Goal: Complete application form: Complete application form

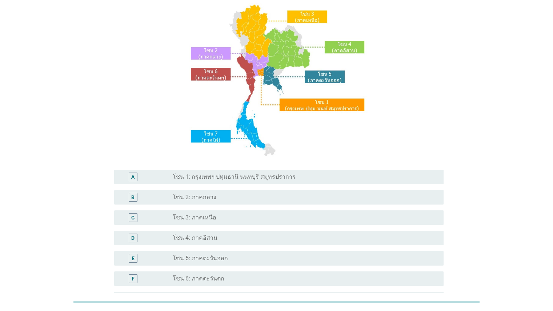
scroll to position [96, 0]
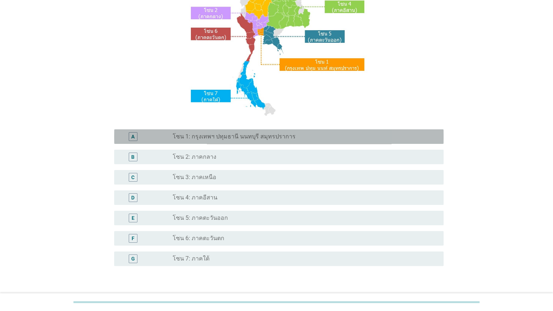
click at [217, 140] on label "โซน 1: กรุงเทพฯ ปทุมธานี นนทบุรี สมุทรปราการ" at bounding box center [234, 136] width 123 height 7
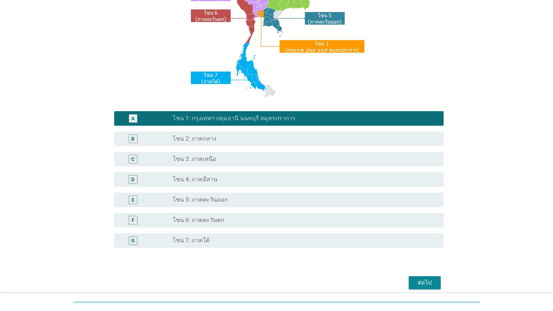
scroll to position [144, 0]
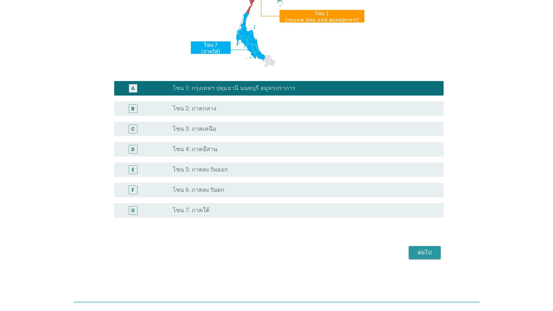
click at [358, 255] on div "ต่อไป" at bounding box center [424, 252] width 20 height 9
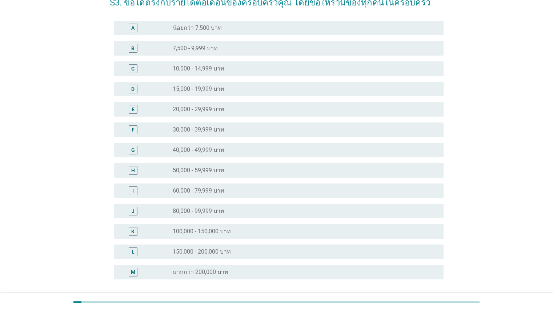
scroll to position [44, 0]
click at [220, 132] on label "30,000 - 39,999 บาท" at bounding box center [199, 129] width 52 height 7
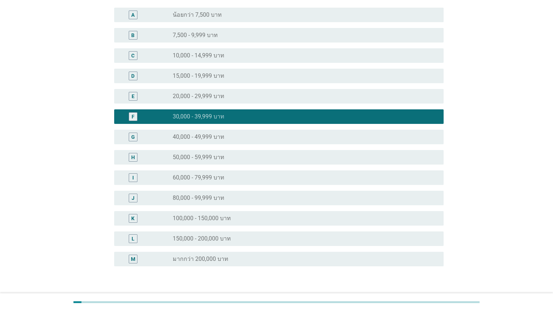
scroll to position [81, 0]
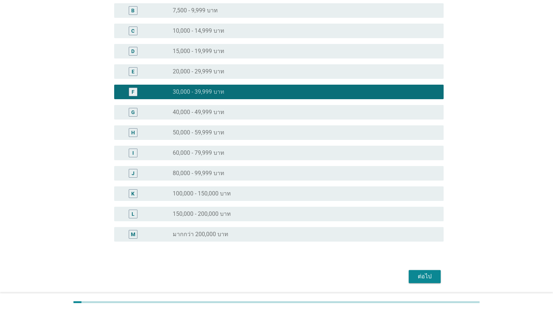
click at [358, 271] on button "ต่อไป" at bounding box center [425, 276] width 32 height 13
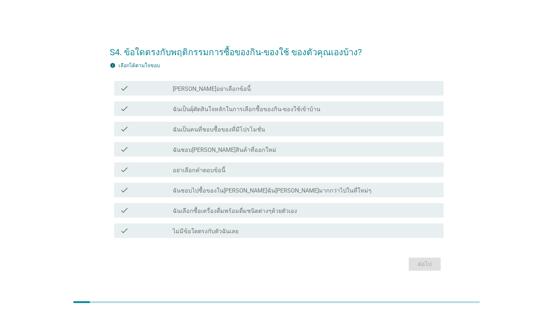
click at [239, 129] on label "ฉันเป็นคนที่ชอบซื้อของที่มีโปรโมชั่น" at bounding box center [219, 129] width 92 height 7
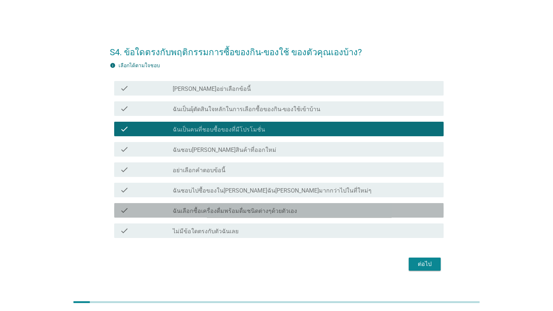
click at [232, 216] on div "check check_box_outline_blank ฉันเลือกซื้อเครื่องดื่มพร้อมดื่มชนิดต่างๆด้วยตัวเ…" at bounding box center [278, 210] width 329 height 15
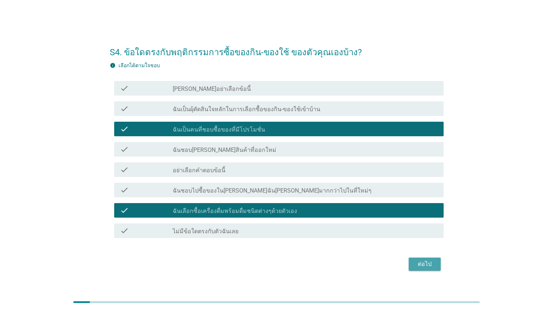
click at [358, 266] on div "ต่อไป" at bounding box center [424, 264] width 20 height 9
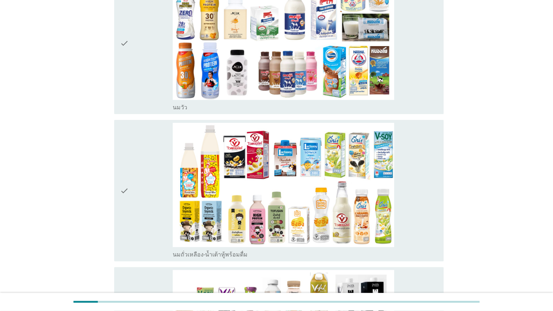
scroll to position [162, 0]
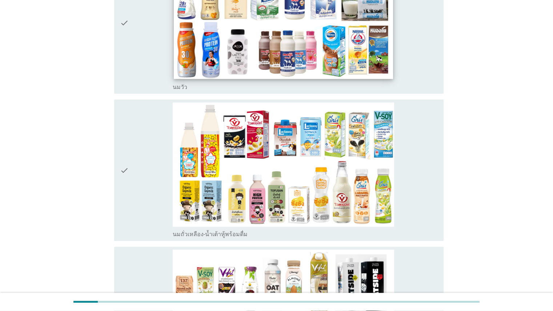
click at [322, 49] on img at bounding box center [283, 17] width 219 height 123
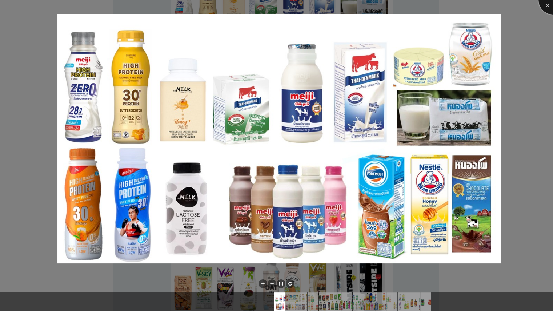
click at [358, 9] on div at bounding box center [552, -1] width 29 height 29
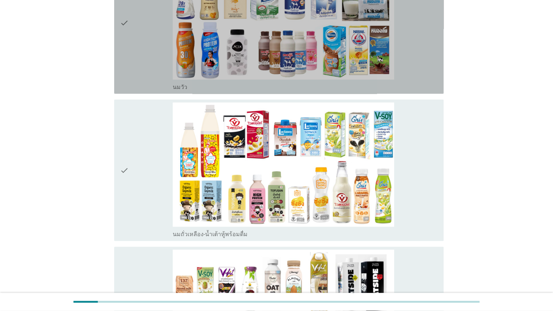
click at [358, 59] on div "check_box_outline_blank [PERSON_NAME]" at bounding box center [305, 23] width 265 height 136
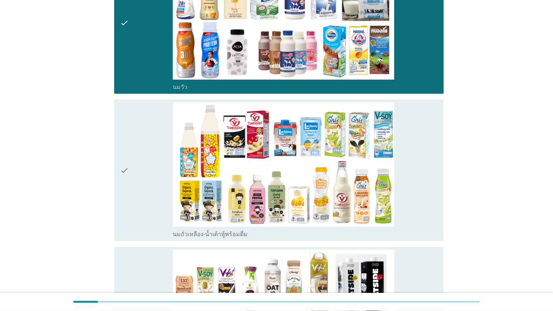
click at [358, 160] on div "check_box_outline_blank นมถั่วเหลือง-น้ำเต้าหู้พร้อมดื่ม" at bounding box center [305, 171] width 265 height 136
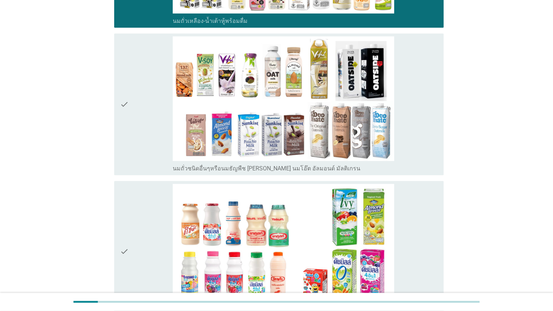
scroll to position [409, 0]
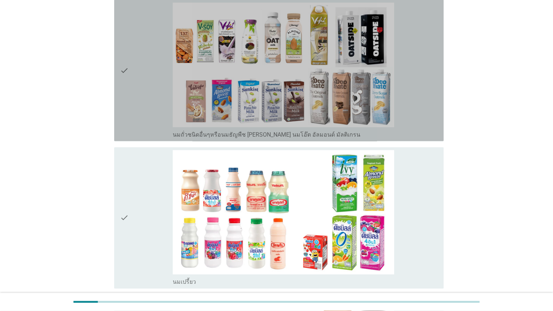
click at [358, 90] on div "check_box_outline_blank นมถั่วชนิดอื่นๆหรือนมธัญพืช [PERSON_NAME] นมโอ๊ต อัลมอน…" at bounding box center [305, 71] width 265 height 136
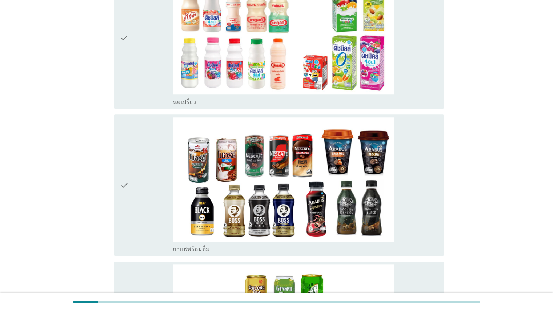
scroll to position [654, 0]
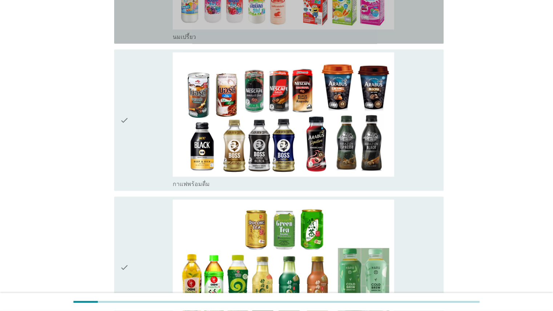
click at [358, 32] on div "check_box_outline_blank นมเปรี้ยว" at bounding box center [305, 36] width 265 height 9
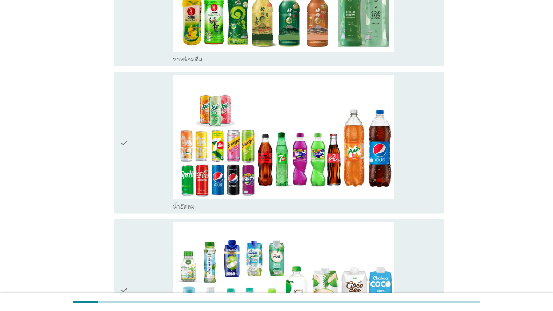
scroll to position [1017, 0]
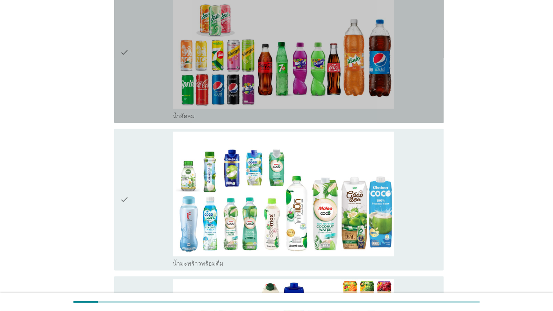
drag, startPoint x: 422, startPoint y: 68, endPoint x: 430, endPoint y: 131, distance: 63.4
click at [358, 69] on div "check_box_outline_blank น้ำอัดลม" at bounding box center [305, 52] width 265 height 136
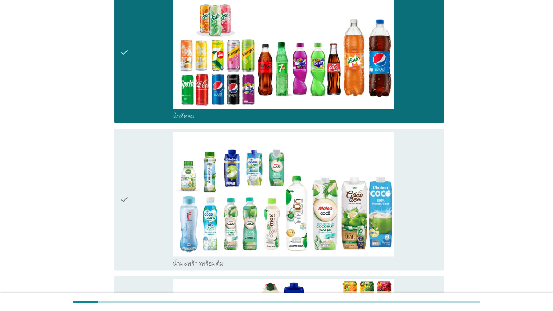
click at [358, 165] on div "check_box_outline_blank น้ำมะพร้าวพร้อมดื่ม" at bounding box center [305, 200] width 265 height 136
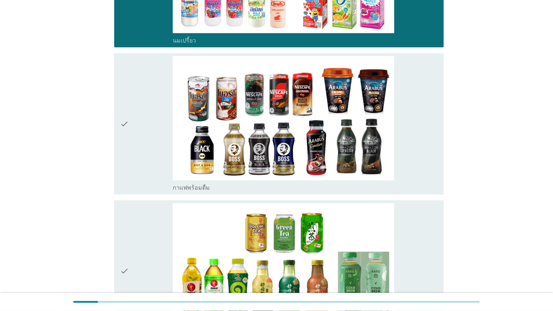
scroll to position [684, 0]
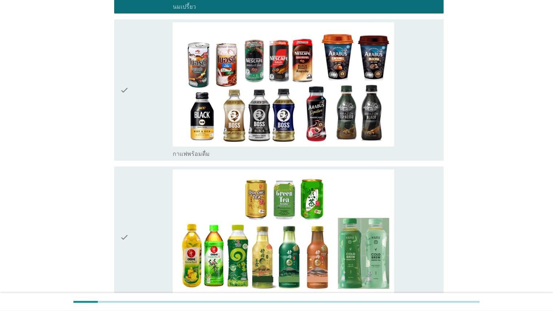
drag, startPoint x: 404, startPoint y: 113, endPoint x: 416, endPoint y: 131, distance: 21.4
click at [358, 113] on div "check_box_outline_blank กาแฟพร้อมดื่ม" at bounding box center [305, 90] width 265 height 136
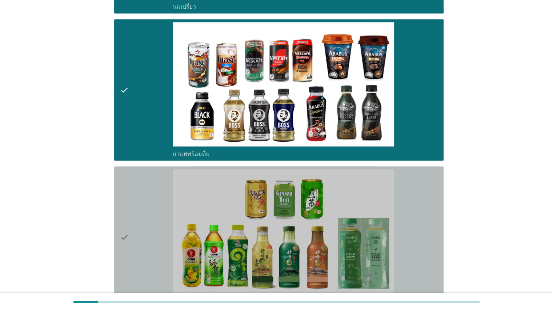
drag, startPoint x: 397, startPoint y: 196, endPoint x: 401, endPoint y: 196, distance: 4.4
click at [358, 196] on div "check_box_outline_blank ชาพร้อมดื่ม" at bounding box center [305, 237] width 265 height 136
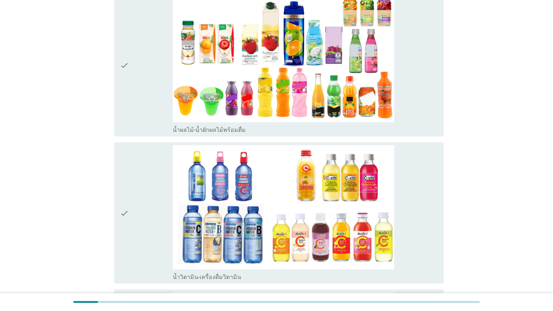
scroll to position [1287, 0]
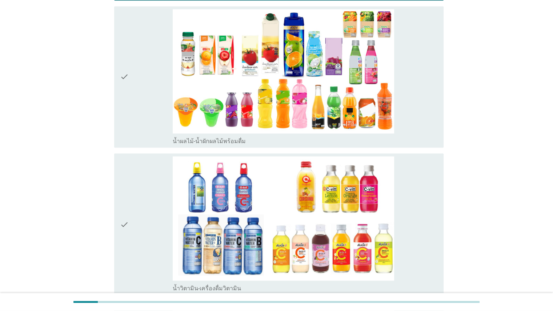
click at [358, 98] on div "check_box_outline_blank น้ำผลไม้-น้ำผักผลไม้พร้อมดื่ม" at bounding box center [305, 77] width 265 height 136
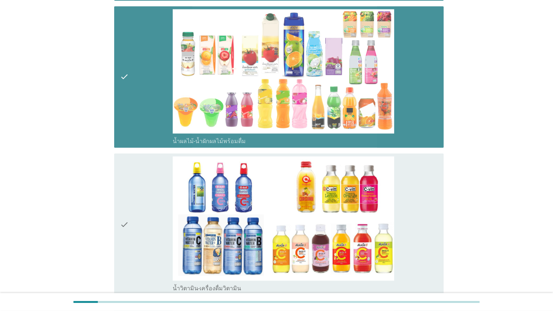
click at [358, 215] on div "check_box_outline_blank น้ำวิตามิน-เครื่องดื่มวิตามิน" at bounding box center [305, 224] width 265 height 136
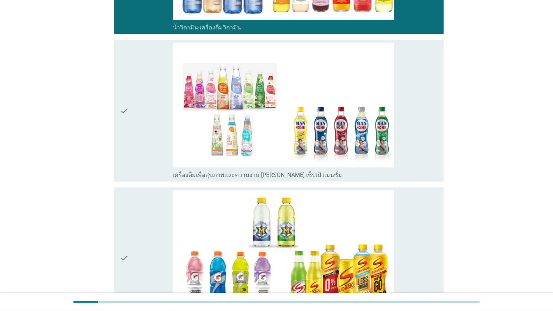
scroll to position [1577, 0]
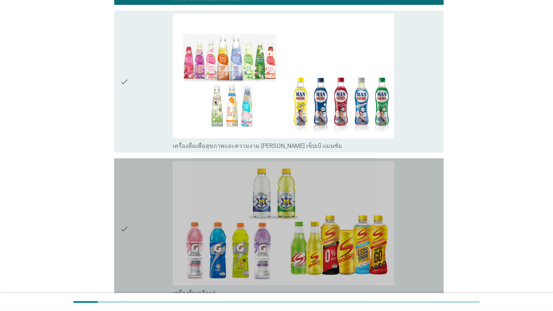
drag, startPoint x: 436, startPoint y: 228, endPoint x: 437, endPoint y: 126, distance: 102.2
click at [358, 221] on div "check_box_outline_blank เครื่องดื่มเกลือแร่" at bounding box center [305, 229] width 265 height 136
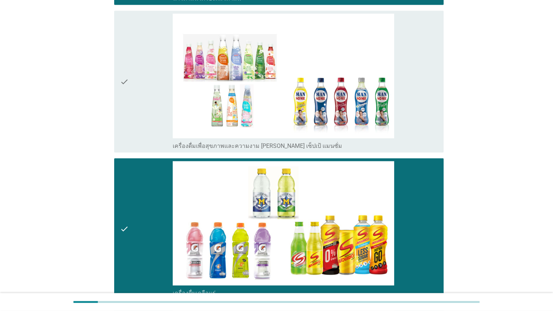
drag, startPoint x: 430, startPoint y: 97, endPoint x: 552, endPoint y: 206, distance: 162.7
click at [358, 97] on div "check_box_outline_blank เครื่องดื่มเพื่อสุขภาพและความงาม [PERSON_NAME] เซ็ปเป้ …" at bounding box center [305, 82] width 265 height 136
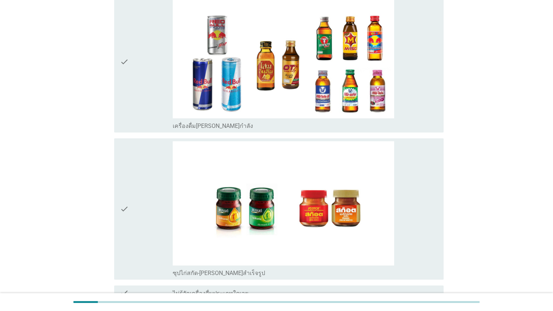
scroll to position [1921, 0]
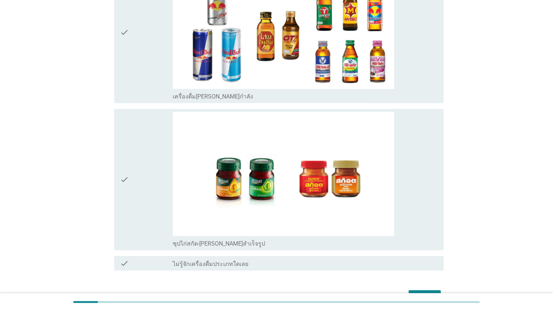
drag, startPoint x: 408, startPoint y: 202, endPoint x: 416, endPoint y: 137, distance: 66.0
click at [358, 201] on div "check_box_outline_blank ซุปไก่สกัด-[PERSON_NAME]สำเร็จรูป" at bounding box center [305, 180] width 265 height 136
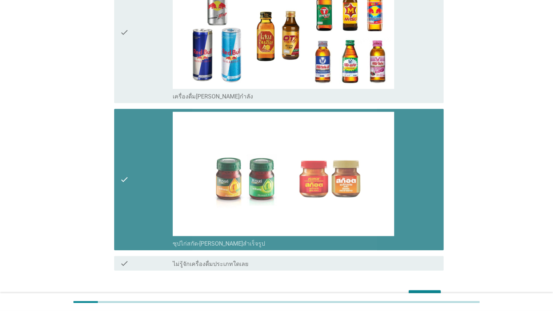
click at [358, 63] on div "check_box_outline_blank เครื่องดื่ม[PERSON_NAME]กำลัง" at bounding box center [305, 32] width 265 height 136
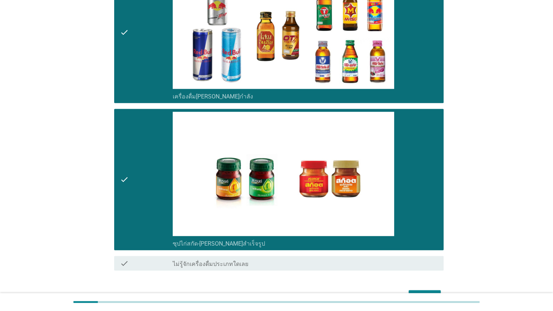
scroll to position [1963, 0]
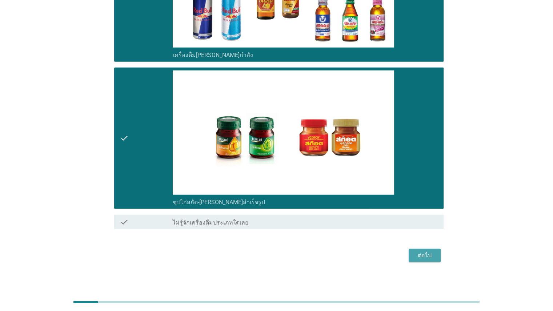
click at [358, 252] on div "ต่อไป" at bounding box center [424, 255] width 20 height 9
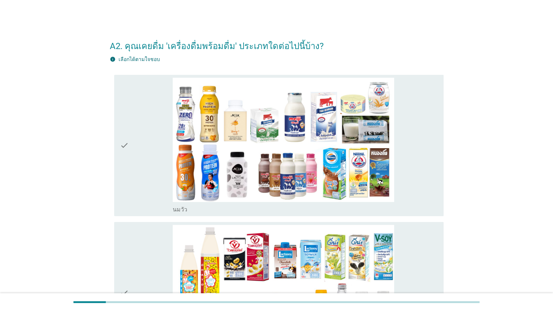
scroll to position [81, 0]
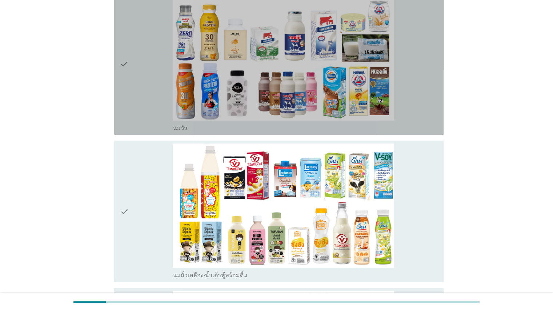
drag, startPoint x: 426, startPoint y: 91, endPoint x: 431, endPoint y: 92, distance: 5.1
click at [358, 91] on div "check_box_outline_blank [PERSON_NAME]" at bounding box center [305, 64] width 265 height 136
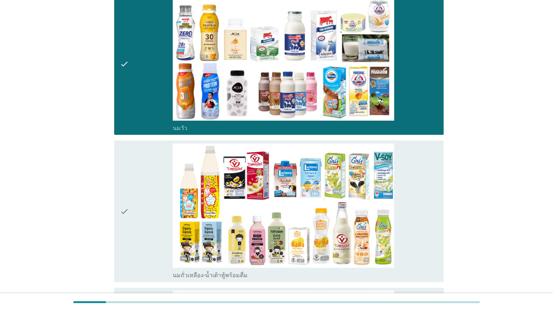
click at [358, 206] on div "check_box_outline_blank นมถั่วเหลือง-น้ำเต้าหู้พร้อมดื่ม" at bounding box center [305, 212] width 265 height 136
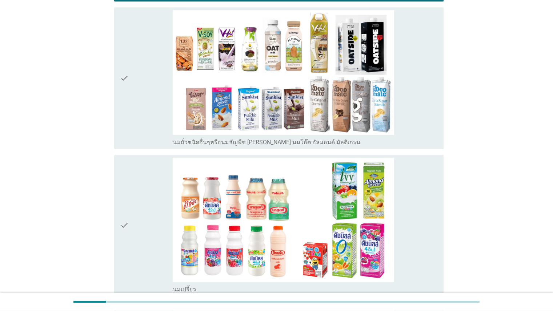
scroll to position [360, 0]
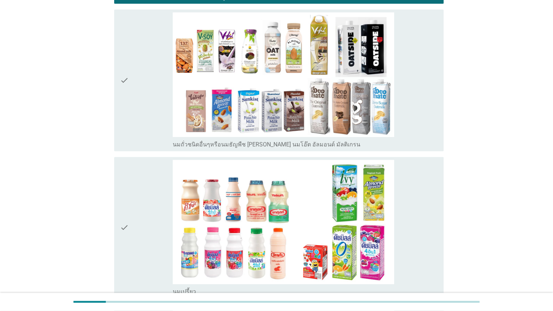
drag, startPoint x: 430, startPoint y: 96, endPoint x: 433, endPoint y: 190, distance: 93.8
click at [358, 97] on div "check_box_outline_blank นมถั่วชนิดอื่นๆหรือนมธัญพืช [PERSON_NAME] นมโอ๊ต อัลมอน…" at bounding box center [305, 80] width 265 height 136
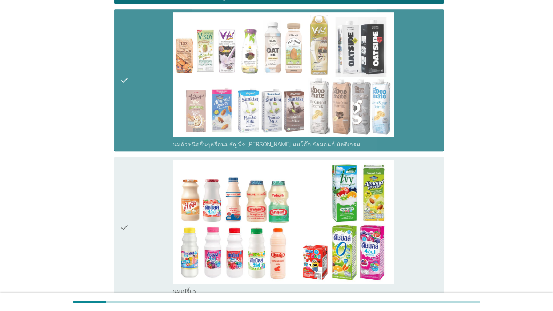
click at [358, 197] on div "check_box_outline_blank นมเปรี้ยว" at bounding box center [305, 228] width 265 height 136
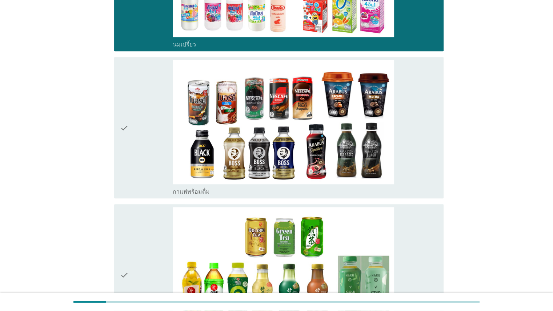
scroll to position [686, 0]
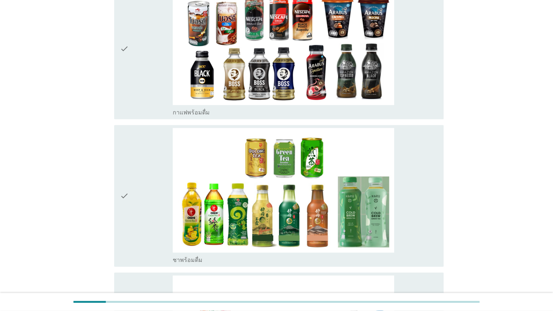
drag, startPoint x: 438, startPoint y: 86, endPoint x: 439, endPoint y: 99, distance: 13.1
click at [358, 87] on div "check check_box_outline_blank กาแฟพร้อมดื่ม" at bounding box center [278, 48] width 329 height 141
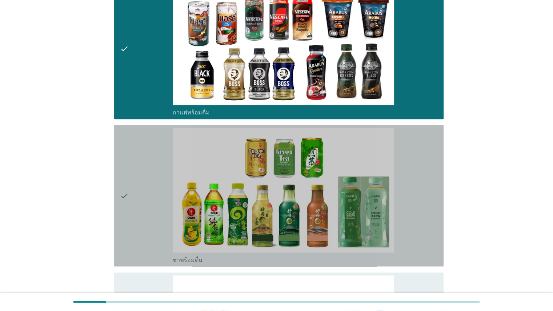
drag, startPoint x: 432, startPoint y: 191, endPoint x: 552, endPoint y: 150, distance: 126.6
click at [358, 192] on div "check_box_outline_blank ชาพร้อมดื่ม" at bounding box center [305, 196] width 265 height 136
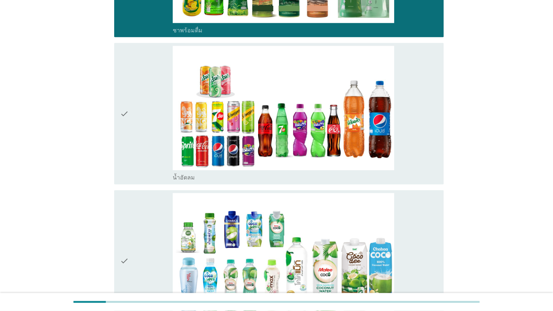
scroll to position [936, 0]
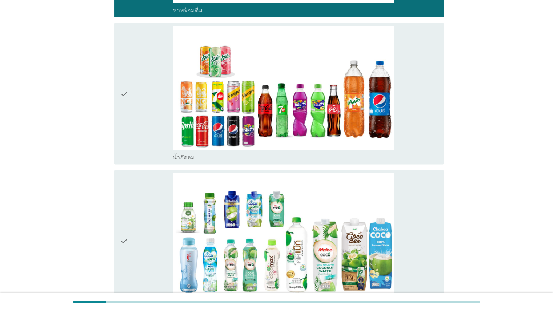
click at [358, 131] on div "check_box_outline_blank น้ำอัดลม" at bounding box center [305, 94] width 265 height 136
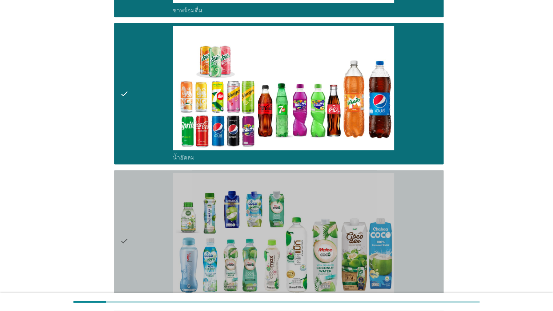
click at [358, 217] on div "check_box_outline_blank น้ำมะพร้าวพร้อมดื่ม" at bounding box center [305, 241] width 265 height 136
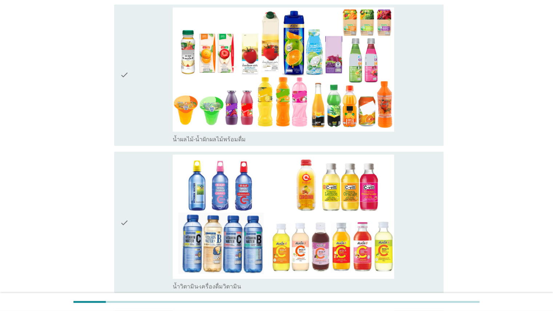
scroll to position [1248, 0]
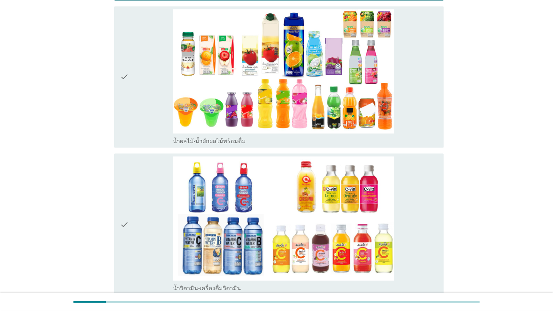
click at [358, 192] on div "check_box_outline_blank น้ำวิตามิน-เครื่องดื่มวิตามิน" at bounding box center [305, 224] width 265 height 136
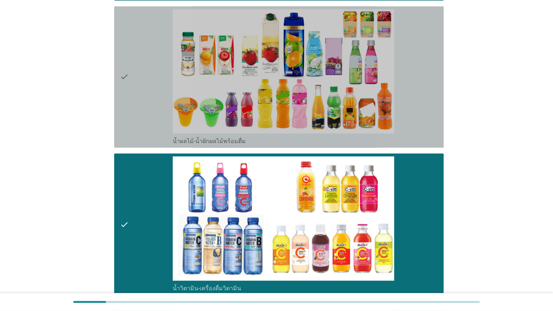
drag, startPoint x: 422, startPoint y: 128, endPoint x: 442, endPoint y: 132, distance: 20.1
click at [358, 128] on div "check_box_outline_blank น้ำผลไม้-น้ำผักผลไม้พร้อมดื่ม" at bounding box center [305, 77] width 265 height 136
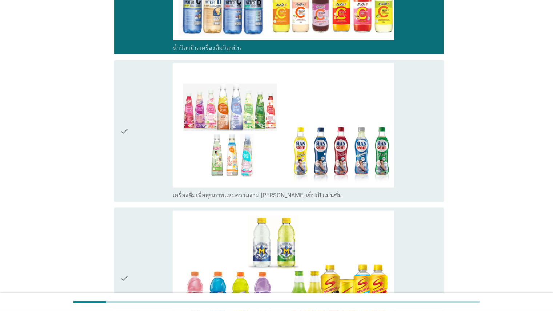
scroll to position [1515, 0]
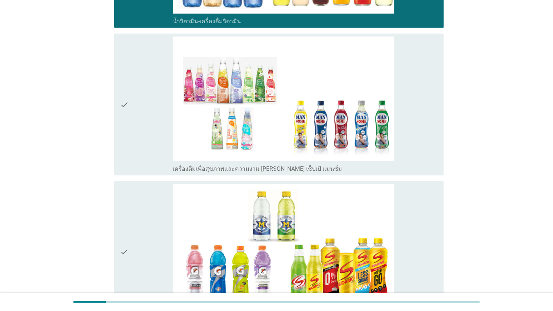
click at [358, 228] on div "check_box_outline_blank เครื่องดื่มเกลือแร่" at bounding box center [305, 252] width 265 height 136
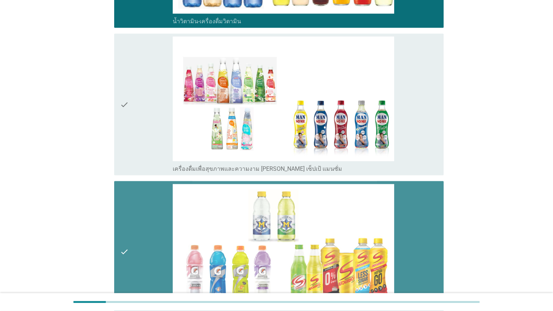
click at [358, 140] on div "check_box_outline_blank เครื่องดื่มเพื่อสุขภาพและความงาม [PERSON_NAME] เซ็ปเป้ …" at bounding box center [305, 105] width 265 height 136
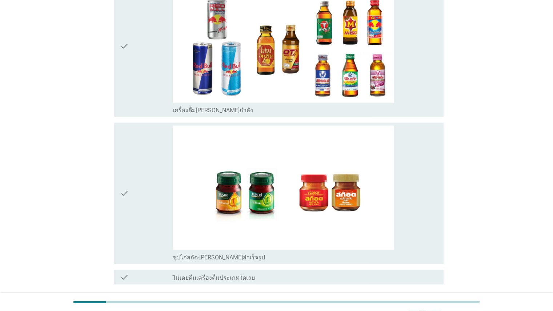
scroll to position [1872, 0]
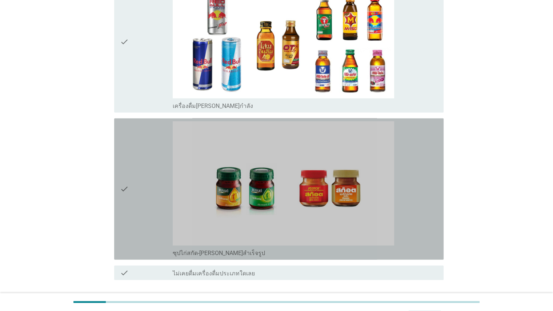
drag, startPoint x: 407, startPoint y: 206, endPoint x: 408, endPoint y: 197, distance: 9.6
click at [358, 205] on div "check_box_outline_blank ซุปไก่สกัด-[PERSON_NAME]สำเร็จรูป" at bounding box center [305, 189] width 265 height 136
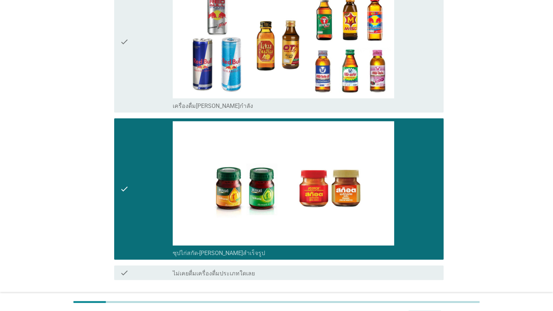
click at [358, 105] on div "check_box_outline_blank เครื่องดื่ม[PERSON_NAME]กำลัง" at bounding box center [305, 105] width 265 height 9
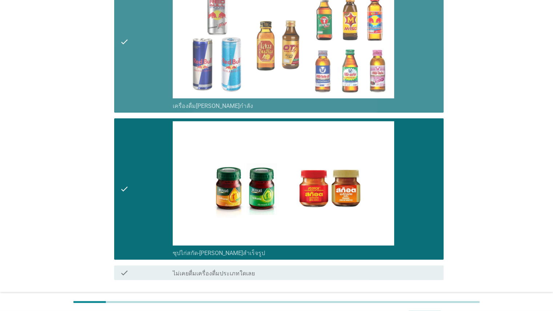
drag, startPoint x: 422, startPoint y: 83, endPoint x: 434, endPoint y: 100, distance: 21.4
click at [358, 83] on div "check_box_outline_blank เครื่องดื่ม[PERSON_NAME]กำลัง" at bounding box center [305, 42] width 265 height 136
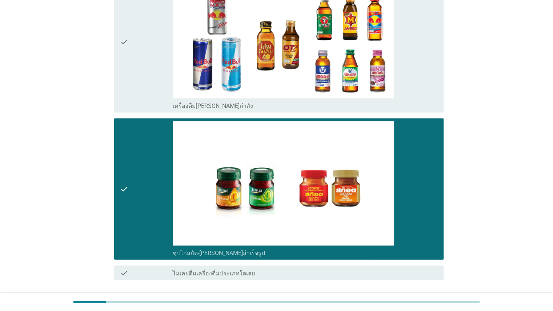
scroll to position [1923, 0]
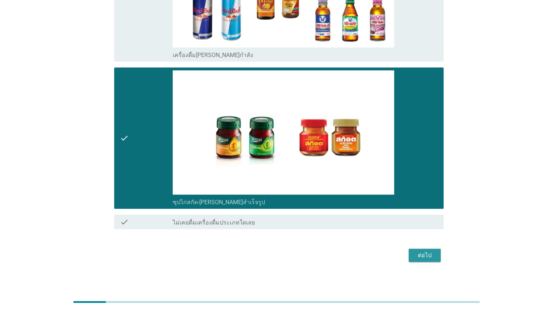
click at [358, 256] on div "ต่อไป" at bounding box center [424, 255] width 20 height 9
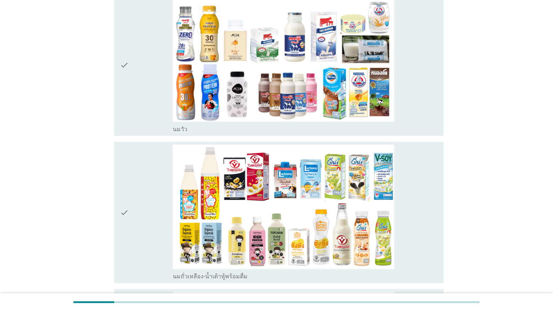
scroll to position [97, 0]
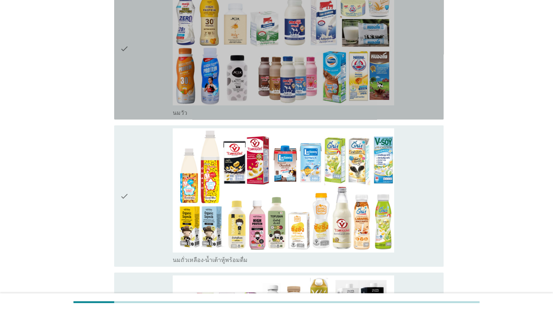
click at [358, 81] on div "check_box_outline_blank [PERSON_NAME]" at bounding box center [305, 49] width 265 height 136
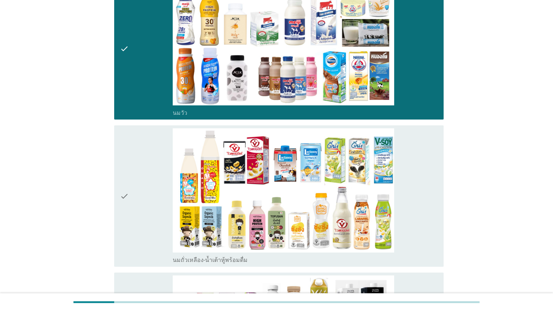
drag, startPoint x: 429, startPoint y: 172, endPoint x: 523, endPoint y: 89, distance: 125.2
click at [358, 172] on div "check_box_outline_blank นมถั่วเหลือง-น้ำเต้าหู้พร้อมดื่ม" at bounding box center [305, 196] width 265 height 136
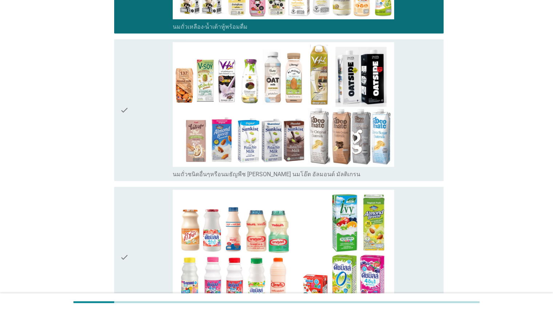
scroll to position [336, 0]
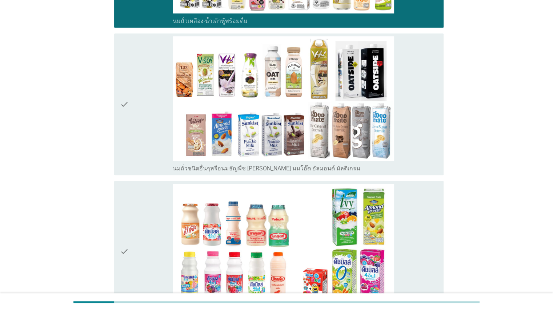
click at [358, 104] on div "check check_box_outline_blank นมถั่วชนิดอื่นๆหรือนมธัญพืช [PERSON_NAME] นมโอ๊ต …" at bounding box center [278, 103] width 329 height 141
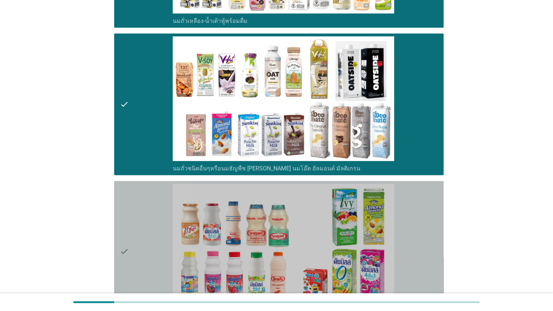
click at [358, 219] on div "check_box_outline_blank นมเปรี้ยว" at bounding box center [305, 252] width 265 height 136
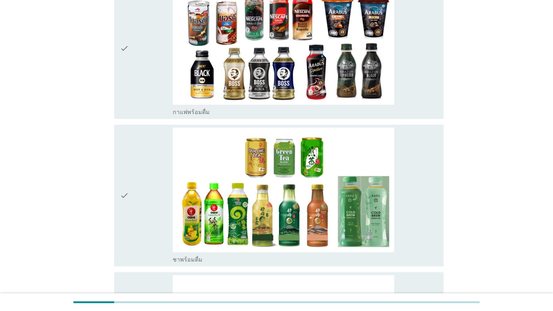
scroll to position [699, 0]
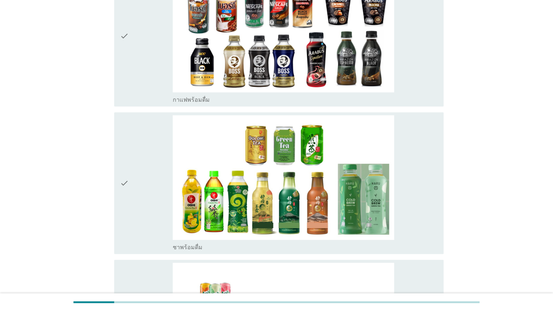
click at [358, 93] on div "check_box_outline_blank กาแฟพร้อมดื่ม" at bounding box center [305, 36] width 265 height 136
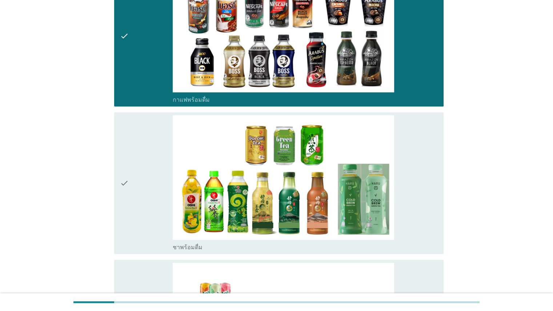
drag, startPoint x: 439, startPoint y: 165, endPoint x: 444, endPoint y: 164, distance: 4.5
click at [358, 166] on div "check check_box_outline_blank ชาพร้อมดื่ม" at bounding box center [278, 182] width 329 height 141
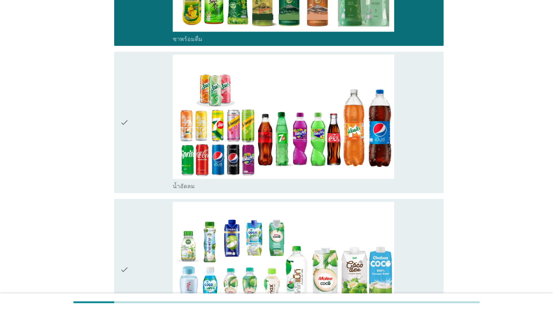
scroll to position [914, 0]
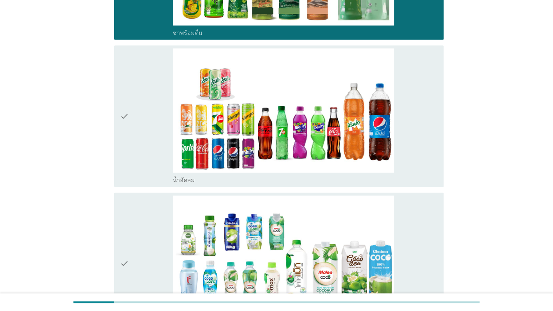
drag, startPoint x: 434, startPoint y: 150, endPoint x: 437, endPoint y: 164, distance: 14.7
click at [358, 151] on div "check_box_outline_blank น้ำอัดลม" at bounding box center [305, 116] width 265 height 136
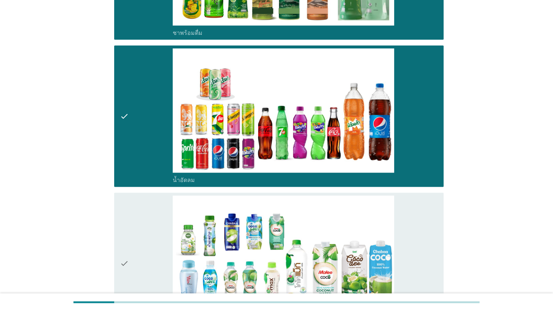
drag, startPoint x: 434, startPoint y: 223, endPoint x: 498, endPoint y: 204, distance: 67.1
click at [358, 223] on div "check_box_outline_blank น้ำมะพร้าวพร้อมดื่ม" at bounding box center [305, 264] width 265 height 136
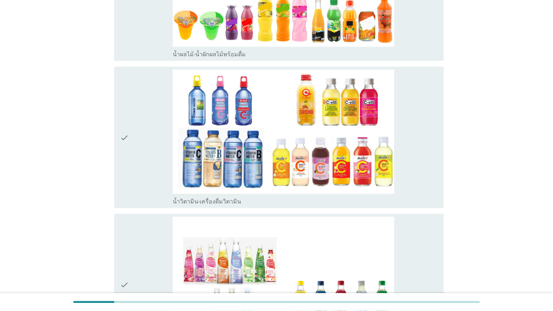
scroll to position [1336, 0]
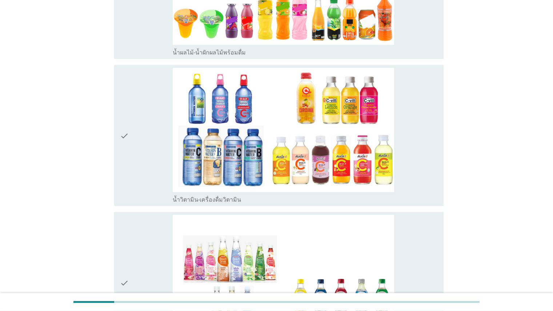
click at [358, 180] on div "check check_box_outline_blank น้ำวิตามิน-เครื่องดื่มวิตามิน" at bounding box center [278, 135] width 329 height 141
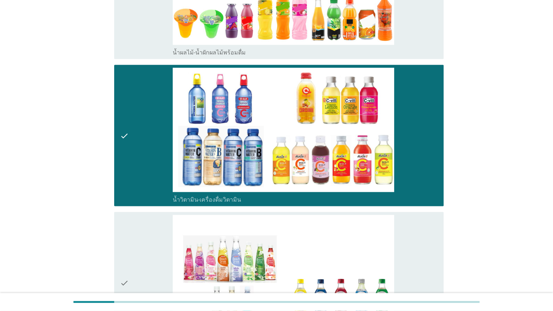
click at [358, 242] on div "check check_box_outline_blank เครื่องดื่มเพื่อสุขภาพและความงาม [PERSON_NAME] เซ…" at bounding box center [278, 282] width 329 height 141
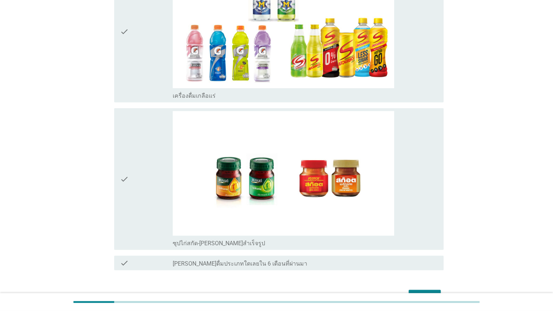
scroll to position [1737, 0]
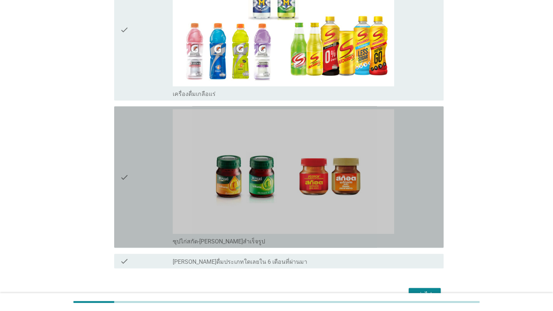
click at [358, 148] on div "check_box ซุปไก่สกัด-[PERSON_NAME]สำเร็จรูป" at bounding box center [305, 177] width 265 height 136
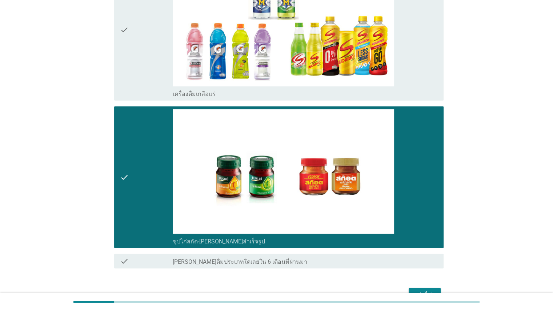
drag, startPoint x: 429, startPoint y: 73, endPoint x: 429, endPoint y: 141, distance: 67.6
click at [358, 73] on div "check_box_outline_blank เครื่องดื่มเกลือแร่" at bounding box center [305, 30] width 265 height 136
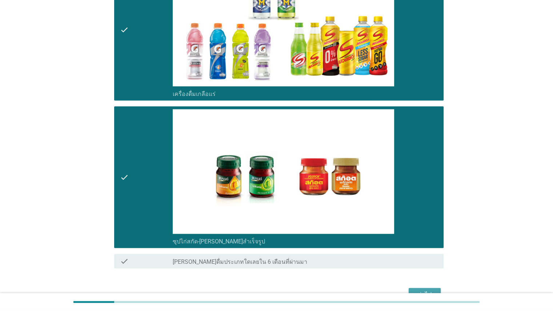
click at [358, 288] on button "ต่อไป" at bounding box center [425, 294] width 32 height 13
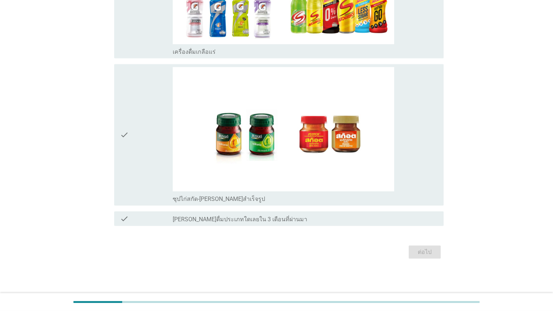
scroll to position [0, 0]
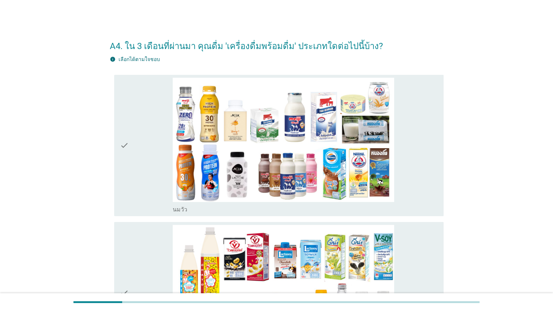
click at [358, 136] on div "check_box_outline_blank [PERSON_NAME]" at bounding box center [305, 146] width 265 height 136
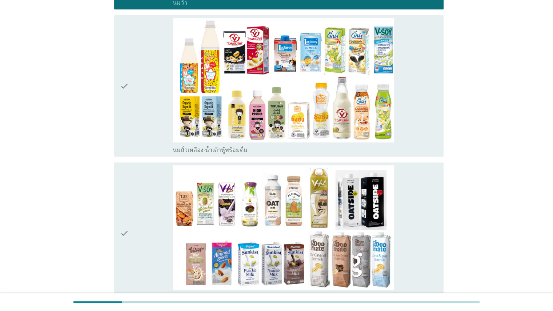
scroll to position [211, 0]
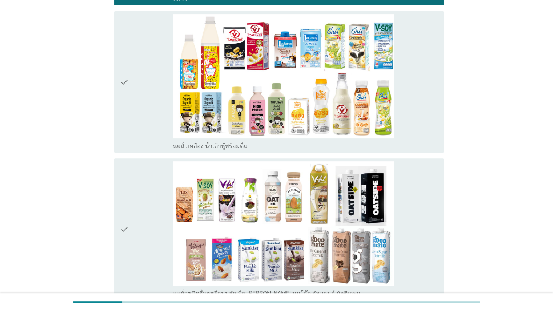
drag, startPoint x: 419, startPoint y: 93, endPoint x: 418, endPoint y: 104, distance: 10.5
click at [358, 93] on div "check_box_outline_blank นมถั่วเหลือง-น้ำเต้าหู้พร้อมดื่ม" at bounding box center [305, 82] width 265 height 136
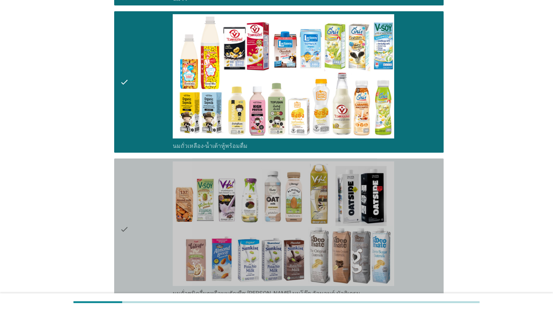
drag, startPoint x: 423, startPoint y: 230, endPoint x: 504, endPoint y: 156, distance: 109.6
click at [358, 230] on div "check_box_outline_blank นมถั่วชนิดอื่นๆหรือนมธัญพืช [PERSON_NAME] นมโอ๊ต อัลมอน…" at bounding box center [305, 229] width 265 height 136
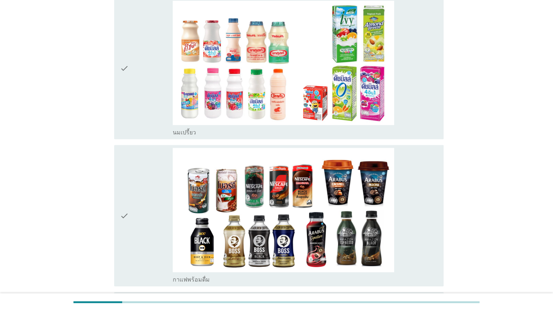
scroll to position [456, 0]
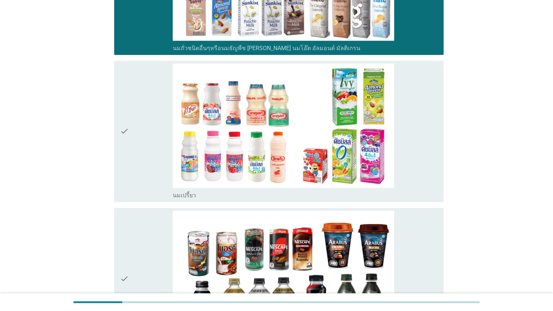
drag, startPoint x: 402, startPoint y: 113, endPoint x: 430, endPoint y: 119, distance: 29.0
click at [358, 113] on div "check_box_outline_blank นมเปรี้ยว" at bounding box center [305, 132] width 265 height 136
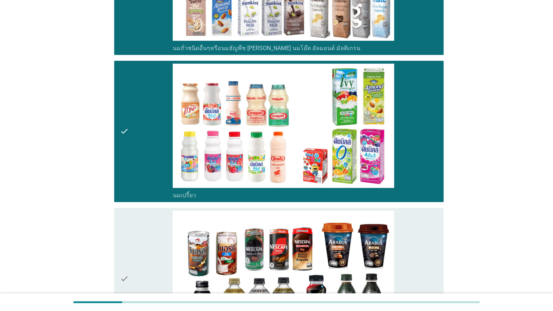
drag, startPoint x: 421, startPoint y: 254, endPoint x: 528, endPoint y: 157, distance: 144.1
click at [358, 254] on div "check_box_outline_blank กาแฟพร้อมดื่ม" at bounding box center [305, 279] width 265 height 136
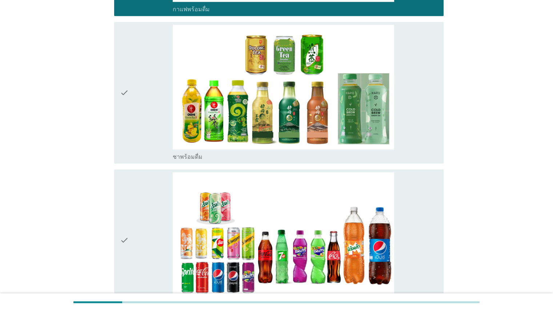
scroll to position [864, 0]
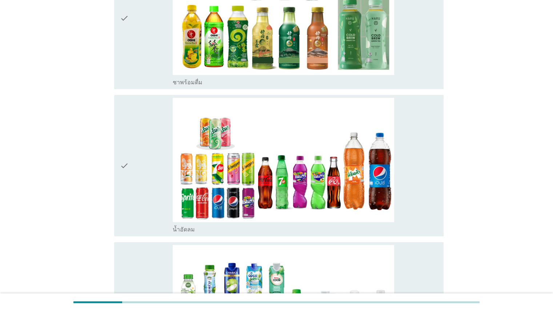
drag, startPoint x: 414, startPoint y: 179, endPoint x: 445, endPoint y: 179, distance: 31.3
click at [358, 179] on div "check_box_outline_blank น้ำอัดลม" at bounding box center [305, 166] width 265 height 136
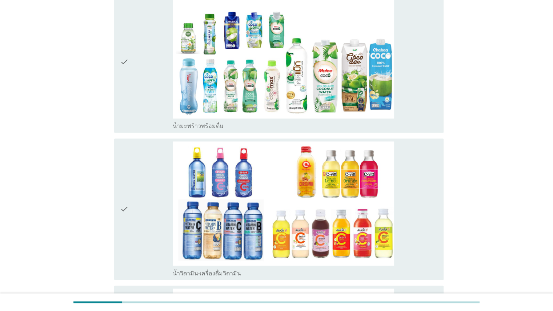
scroll to position [1148, 0]
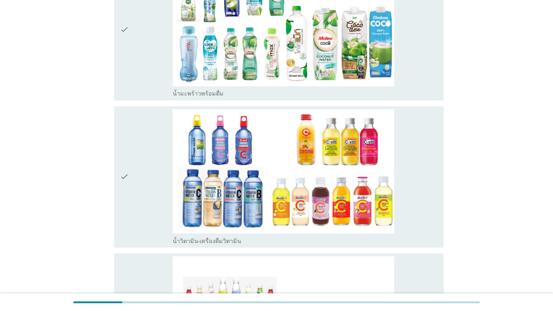
drag, startPoint x: 416, startPoint y: 79, endPoint x: 423, endPoint y: 135, distance: 56.4
click at [358, 81] on div "check_box_outline_blank น้ำมะพร้าวพร้อมดื่ม" at bounding box center [305, 29] width 265 height 136
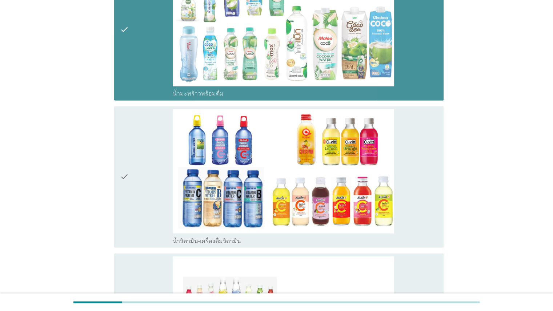
click at [358, 172] on div "check_box น้ำวิตามิน-เครื่องดื่มวิตามิน" at bounding box center [305, 177] width 265 height 136
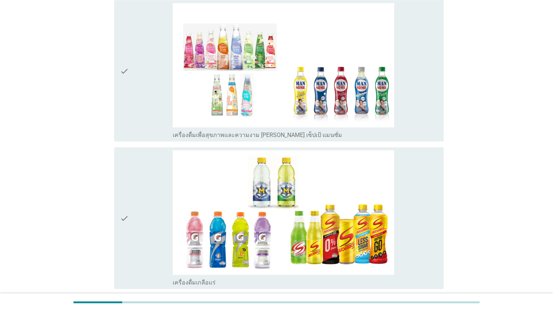
scroll to position [1411, 0]
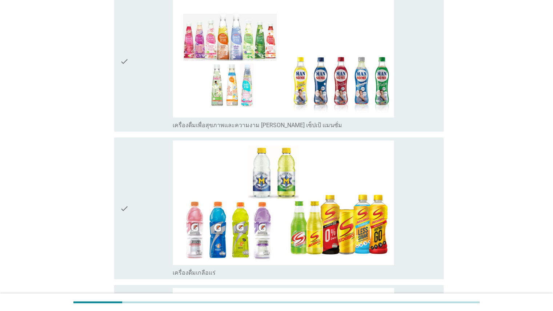
drag, startPoint x: 412, startPoint y: 90, endPoint x: 469, endPoint y: 163, distance: 92.4
click at [358, 90] on div "check_box เครื่องดื่มเพื่อสุขภาพและความงาม [PERSON_NAME] เซ็ปเป้ แมนซั่ม" at bounding box center [305, 61] width 265 height 136
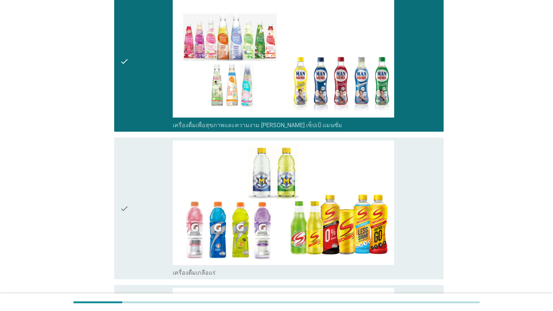
click at [358, 196] on div "check check_box เครื่องดื่มเกลือแร่" at bounding box center [278, 208] width 329 height 141
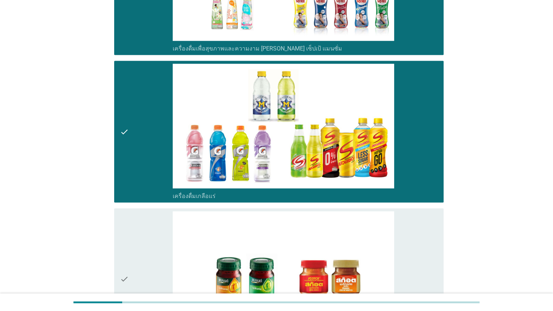
scroll to position [1629, 0]
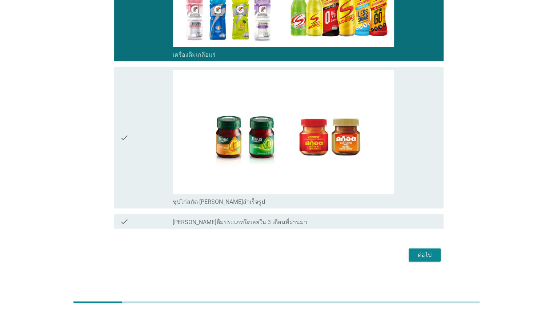
click at [358, 167] on div "check_box ซุปไก่สกัด-[PERSON_NAME]สำเร็จรูป" at bounding box center [305, 138] width 265 height 136
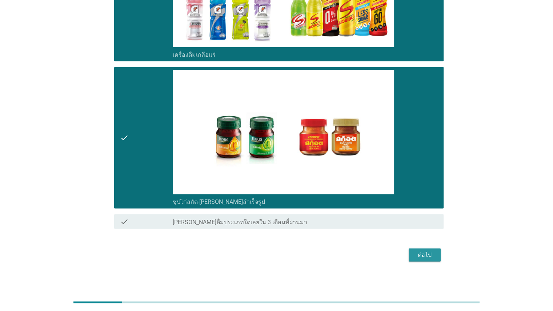
click at [358, 255] on div "ต่อไป" at bounding box center [424, 255] width 20 height 9
